Goal: Task Accomplishment & Management: Use online tool/utility

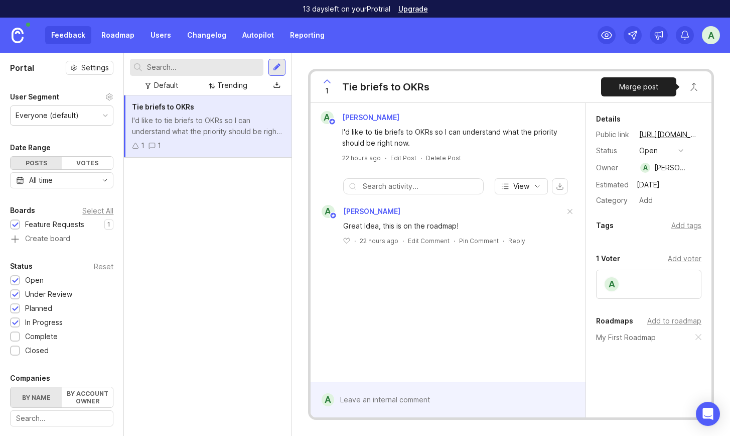
click at [486, 88] on button "Close button" at bounding box center [694, 87] width 20 height 20
click at [265, 144] on div "Tie briefs to OKRs I'd like to tie briefs to OKRs so I can understand what the …" at bounding box center [208, 265] width 168 height 340
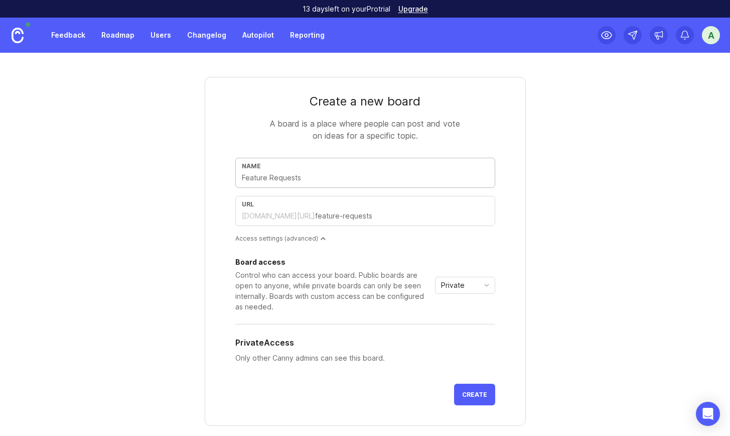
type input "I"
type input "i"
type input "In"
type input "in"
type input "Int"
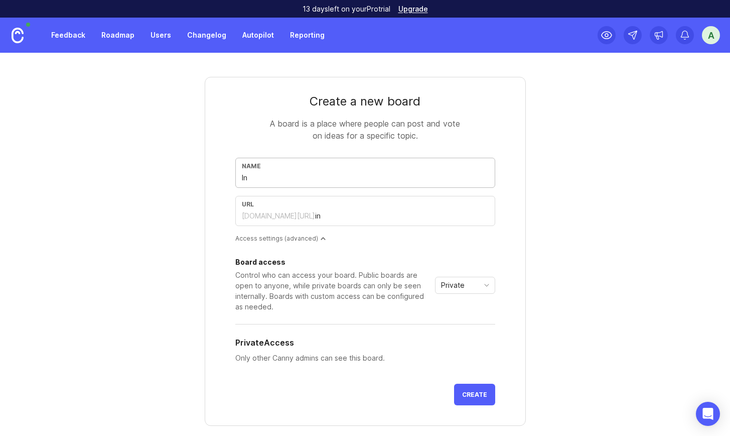
type input "int"
type input "Inte"
type input "inte"
type input "Inter"
type input "inter"
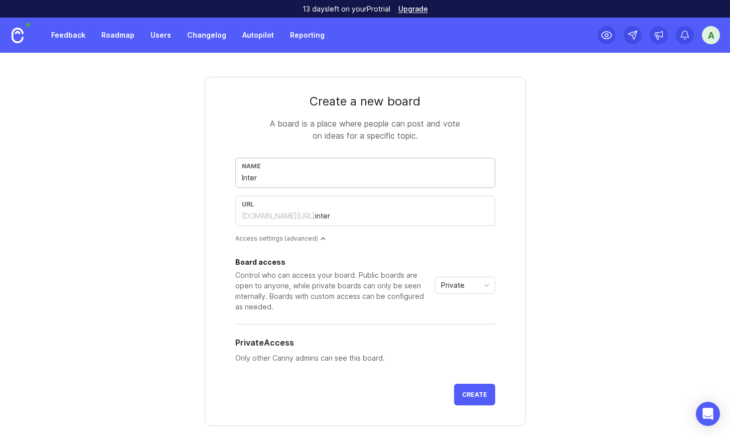
type input "Intern"
type input "intern"
type input "Interne"
type input "interne"
type input "Internet"
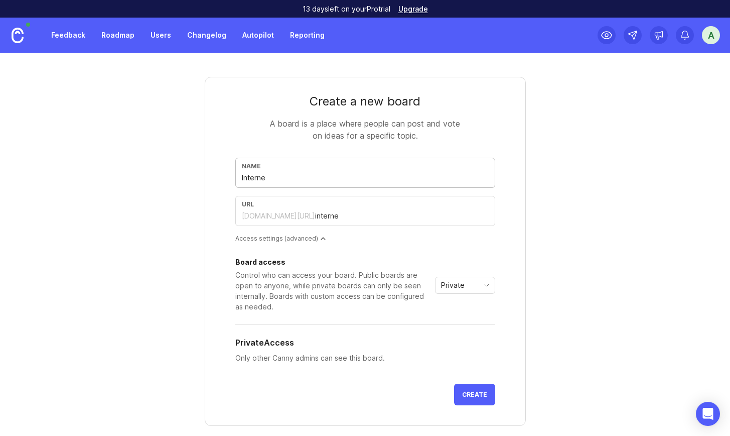
type input "internet"
type input "Interne"
type input "interne"
type input "Intern"
type input "intern"
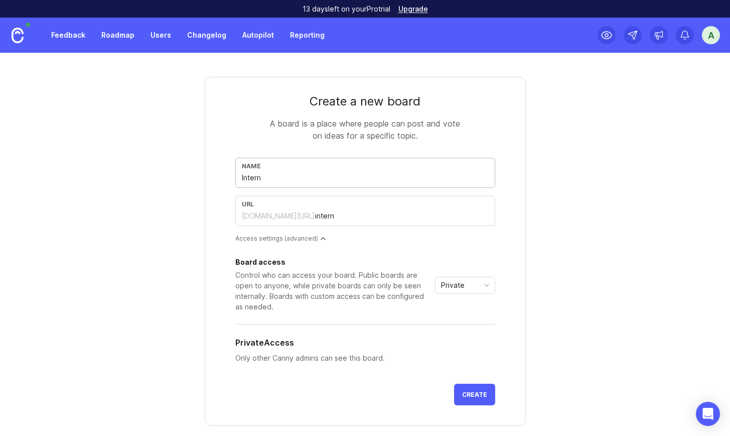
type input "Interna"
type input "interna"
type input "Internal"
type input "internal"
type input "Internal R"
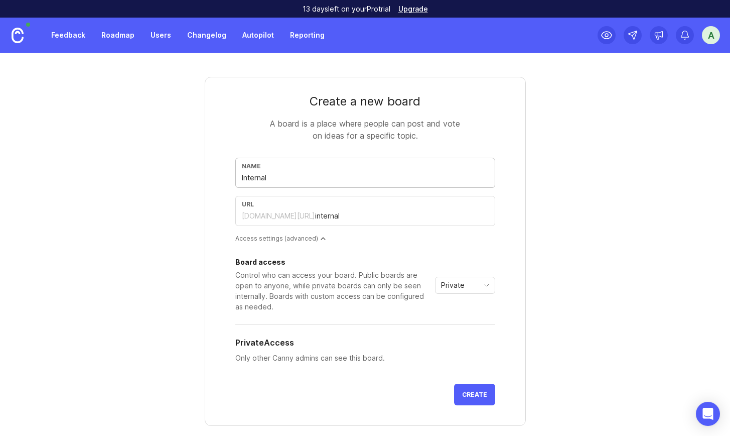
type input "internal-r"
type input "Internal Re"
type input "internal-re"
type input "Internal Req"
type input "internal-req"
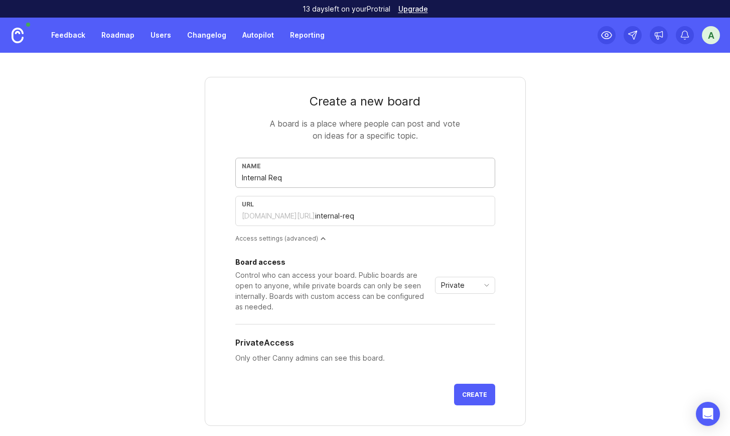
type input "Internal Requ"
type input "internal-requ"
type input "Internal Reque"
type input "internal-reque"
type input "Internal Reques"
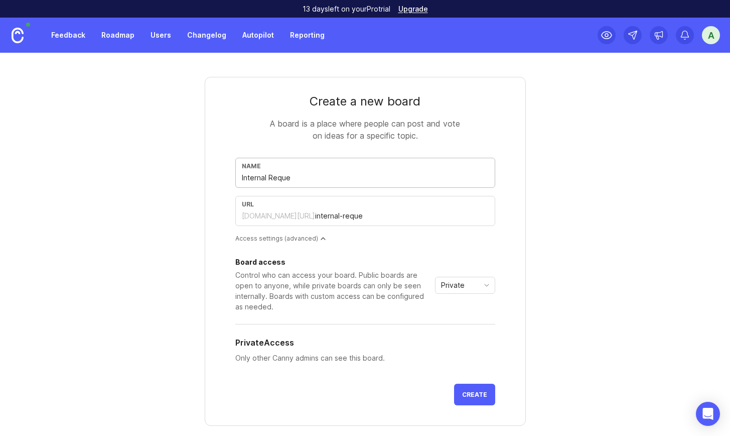
type input "internal-reques"
type input "Internal Request"
type input "internal-request"
type input "Internal Requests"
type input "internal-requests"
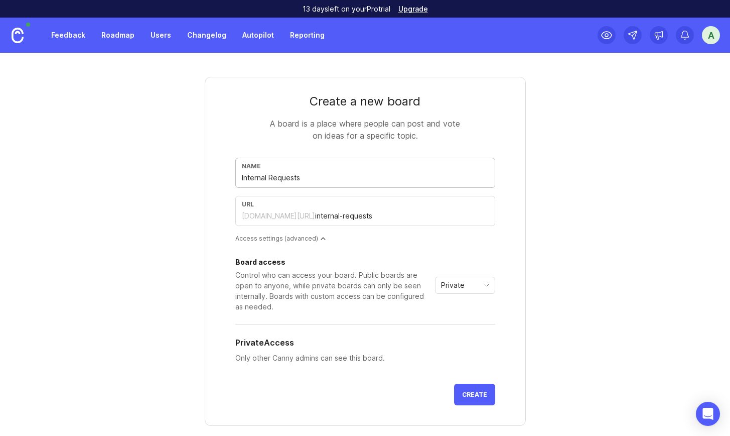
type input "Internal Requests"
click at [470, 144] on div "Access settings (advanced)" at bounding box center [365, 238] width 260 height 9
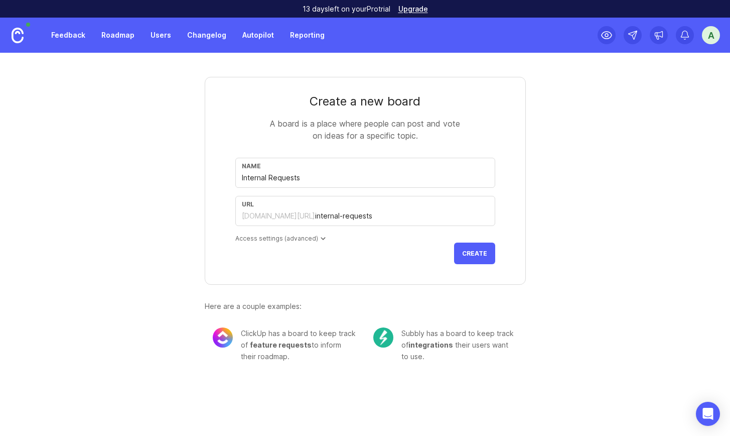
click at [315, 144] on div "Access settings (advanced)" at bounding box center [365, 238] width 260 height 9
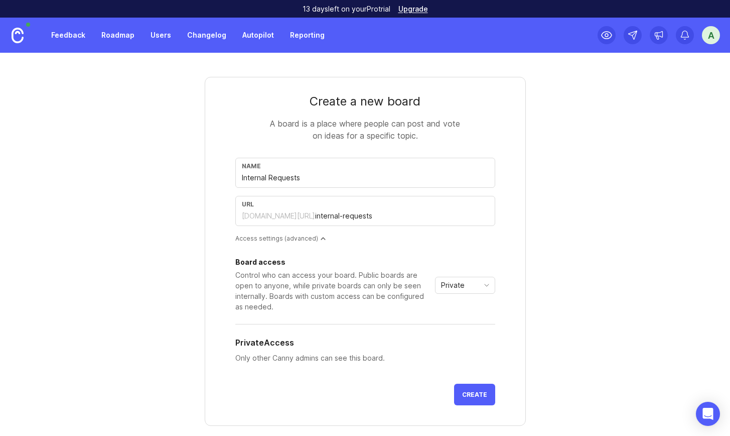
click at [312, 144] on div "Access settings (advanced)" at bounding box center [365, 238] width 260 height 9
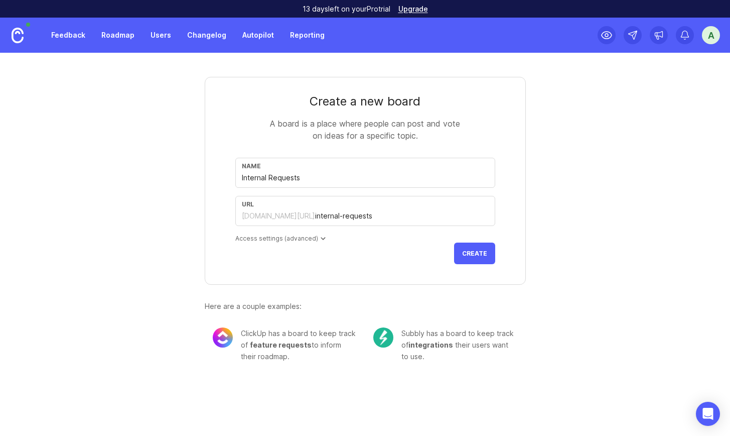
click at [312, 144] on div "Access settings (advanced)" at bounding box center [365, 238] width 260 height 9
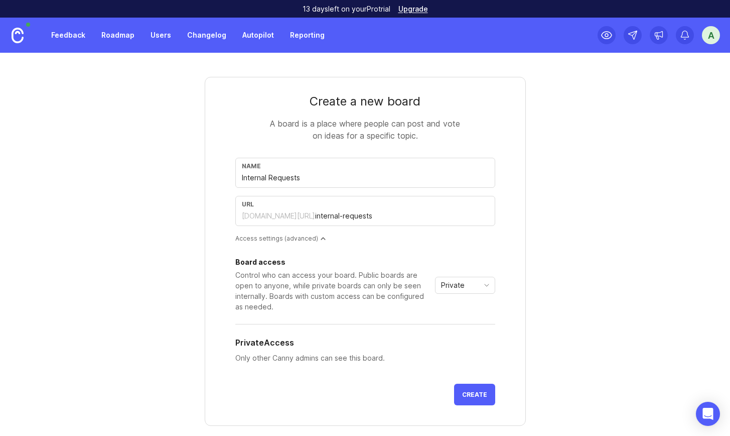
click at [476, 144] on span "Create" at bounding box center [474, 395] width 25 height 8
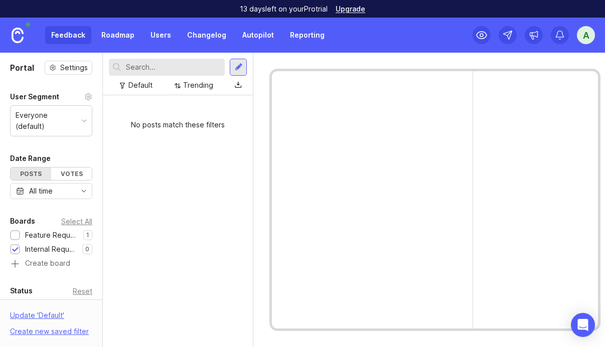
click at [262, 66] on div at bounding box center [435, 200] width 363 height 295
drag, startPoint x: 597, startPoint y: 344, endPoint x: 616, endPoint y: 344, distance: 18.6
click at [486, 144] on html "13 days left on your Pro trial Upgrade Feedback Roadmap Users Changelog Autopil…" at bounding box center [302, 173] width 605 height 347
